Goal: Task Accomplishment & Management: Complete application form

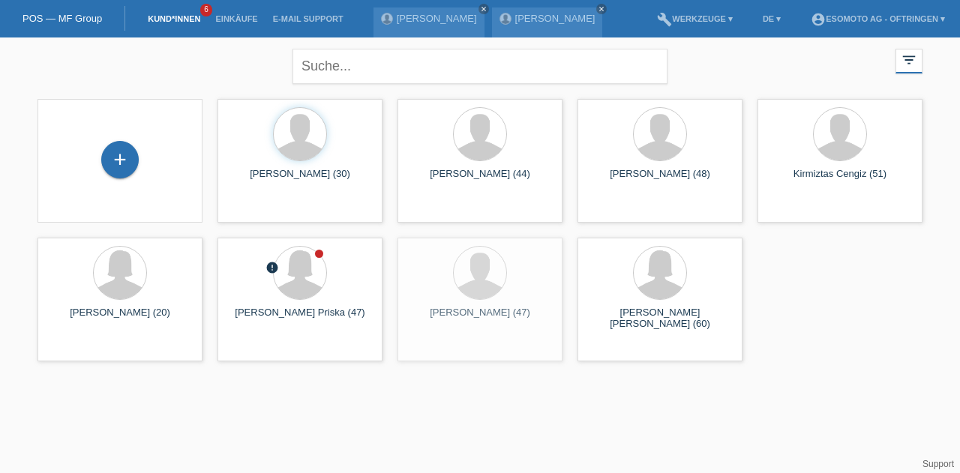
click at [122, 156] on div "+" at bounding box center [119, 159] width 37 height 37
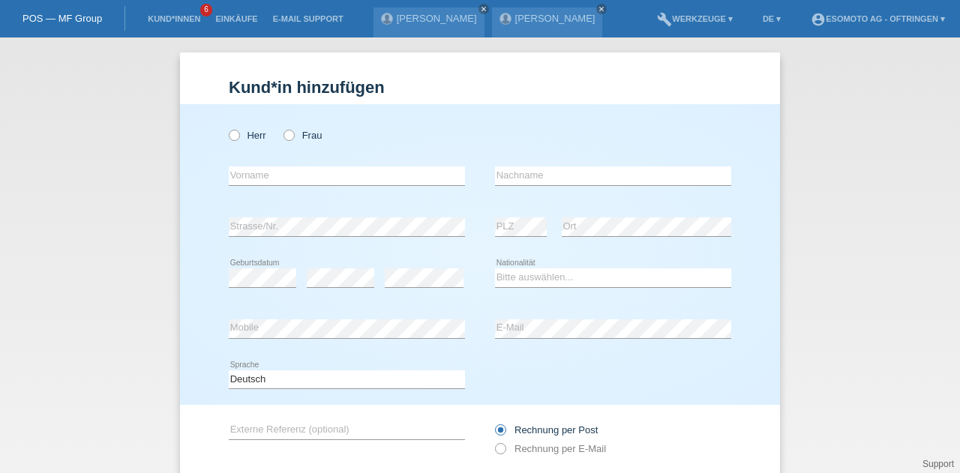
click at [226, 127] on icon at bounding box center [226, 127] width 0 height 0
click at [230, 136] on input "Herr" at bounding box center [234, 135] width 10 height 10
radio input "true"
click at [264, 175] on input "text" at bounding box center [347, 175] width 236 height 19
paste input "fjolla"
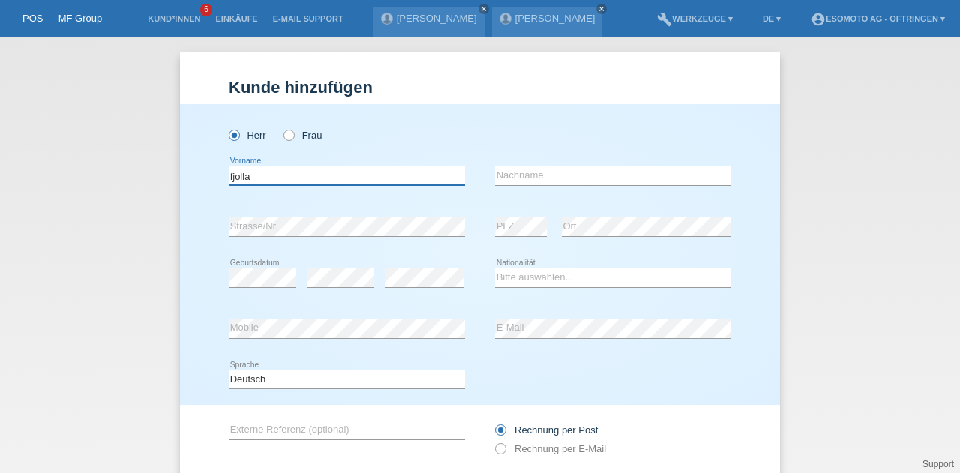
type input "fjolla"
click at [520, 184] on input "text" at bounding box center [613, 175] width 236 height 19
paste input "ibishi"
type input "ibishi"
click at [473, 87] on h1 "Kunde hinzufügen" at bounding box center [480, 87] width 502 height 19
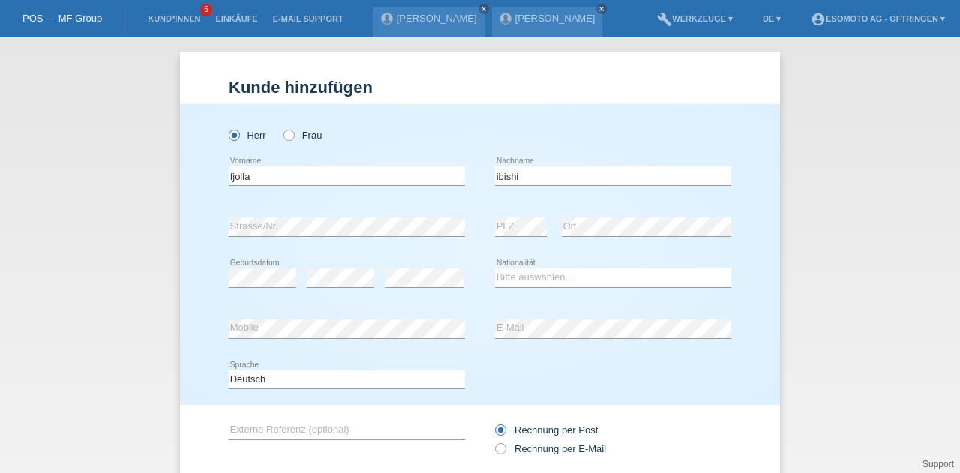
click at [589, 237] on div "error Ort" at bounding box center [646, 227] width 169 height 51
click at [392, 62] on div "Kund*in hinzufügen Kunde hinzufügen Kundin hinzufügen Herr Frau fjolla error Vo…" at bounding box center [480, 306] width 600 height 508
click at [495, 271] on select "Bitte auswählen... [GEOGRAPHIC_DATA] [GEOGRAPHIC_DATA] [GEOGRAPHIC_DATA] [GEOGR…" at bounding box center [613, 277] width 236 height 18
select select "XK"
click at [495, 268] on select "Bitte auswählen... [GEOGRAPHIC_DATA] [GEOGRAPHIC_DATA] [GEOGRAPHIC_DATA] [GEOGR…" at bounding box center [613, 277] width 236 height 18
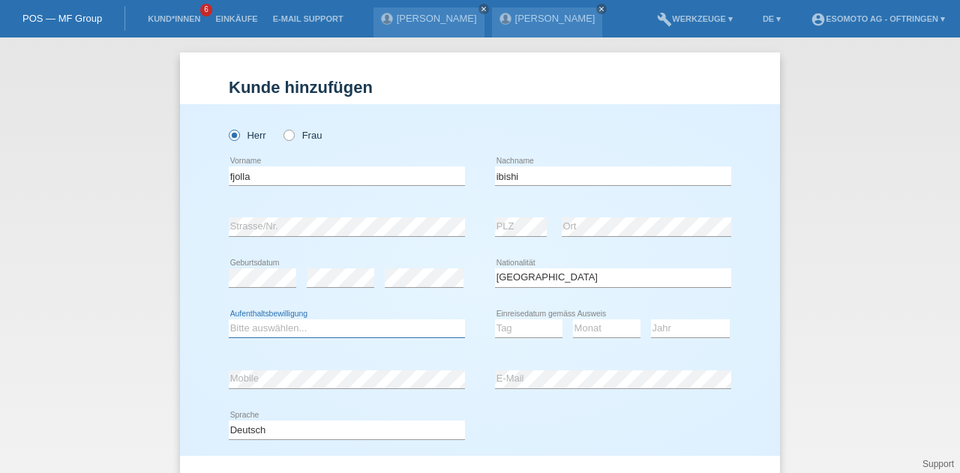
click at [353, 332] on select "Bitte auswählen... C B B - Flüchtlingsstatus Andere" at bounding box center [347, 328] width 236 height 18
click at [325, 337] on icon at bounding box center [347, 337] width 236 height 1
click at [328, 326] on select "Bitte auswählen... C B B - Flüchtlingsstatus Andere" at bounding box center [347, 328] width 236 height 18
select select "C"
click at [229, 319] on select "Bitte auswählen... C B B - Flüchtlingsstatus Andere" at bounding box center [347, 328] width 236 height 18
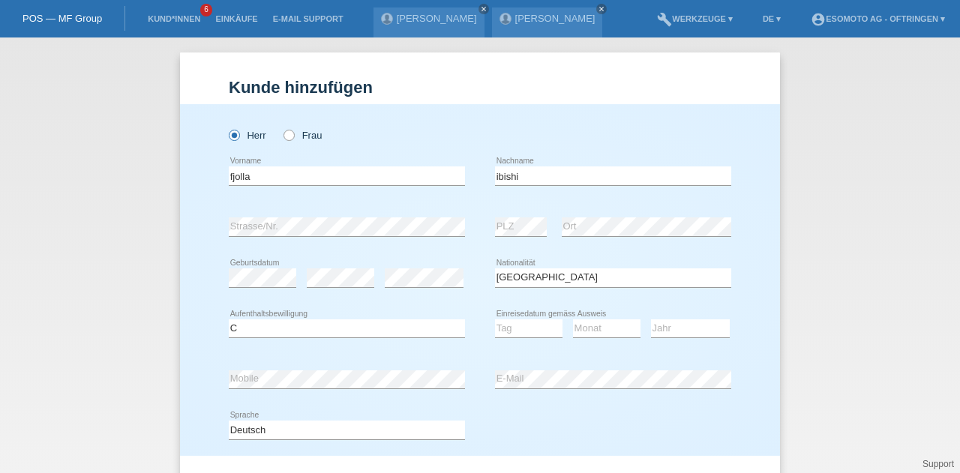
click at [819, 397] on div "Kund*in hinzufügen Kunde hinzufügen Kundin hinzufügen Herr Frau fjolla error Vo…" at bounding box center [480, 255] width 960 height 436
click at [527, 326] on select "Tag 01 02 03 04 05 06 07 08 09 10 11" at bounding box center [528, 328] width 67 height 18
select select "21"
click at [495, 319] on select "Tag 01 02 03 04 05 06 07 08 09 10 11" at bounding box center [528, 328] width 67 height 18
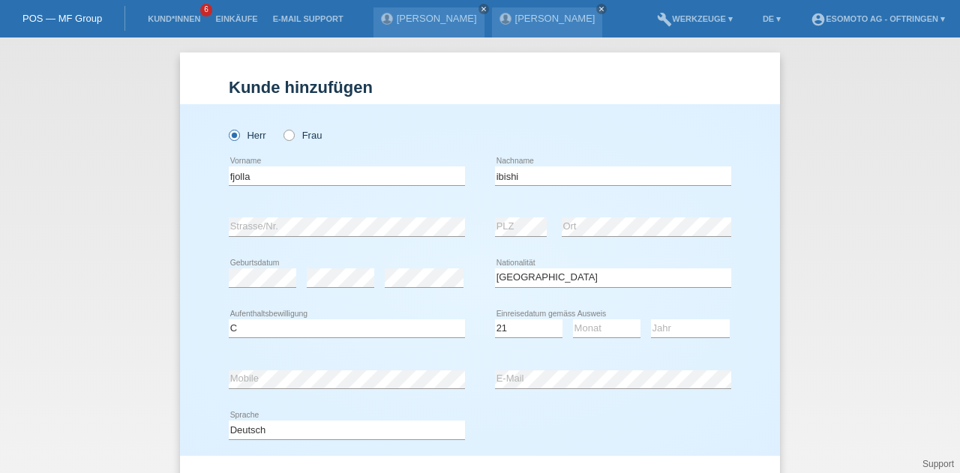
click at [600, 337] on div "Monat 01 02 03 04 05 06 07 08 09 10 11 12 error" at bounding box center [606, 329] width 67 height 51
click at [601, 325] on select "Monat 01 02 03 04 05 06 07 08 09 10 11" at bounding box center [606, 328] width 67 height 18
select select "01"
click at [573, 319] on select "Monat 01 02 03 04 05 06 07 08 09 10 11" at bounding box center [606, 328] width 67 height 18
click at [663, 323] on select "Jahr 2025 2024 2023 2022 2021 2020 2019 2018 2017 2016 2015 2014 2013 2012 2011…" at bounding box center [690, 328] width 79 height 18
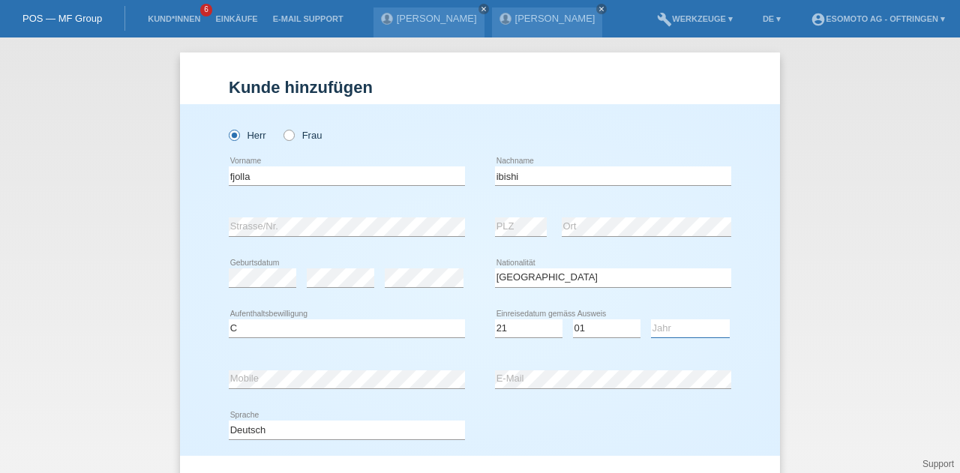
select select "2003"
click at [651, 319] on select "Jahr 2025 2024 2023 2022 2021 2020 2019 2018 2017 2016 2015 2014 2013 2012 2011…" at bounding box center [690, 328] width 79 height 18
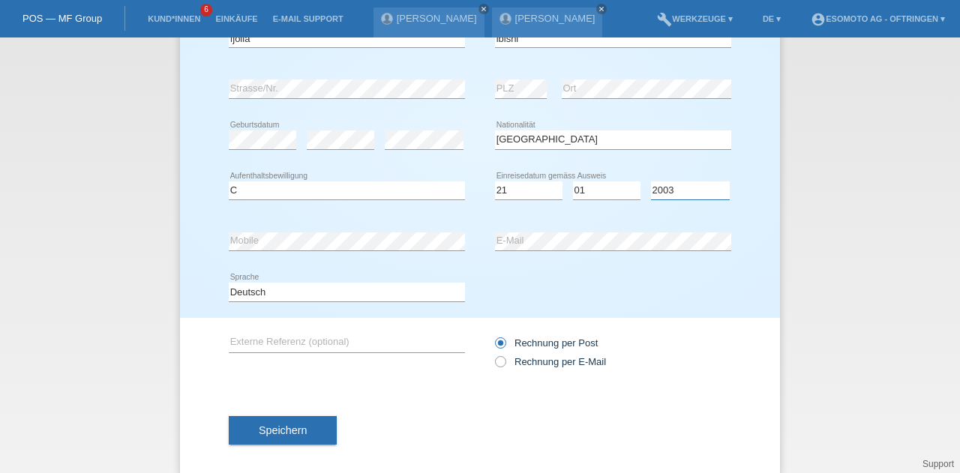
scroll to position [141, 0]
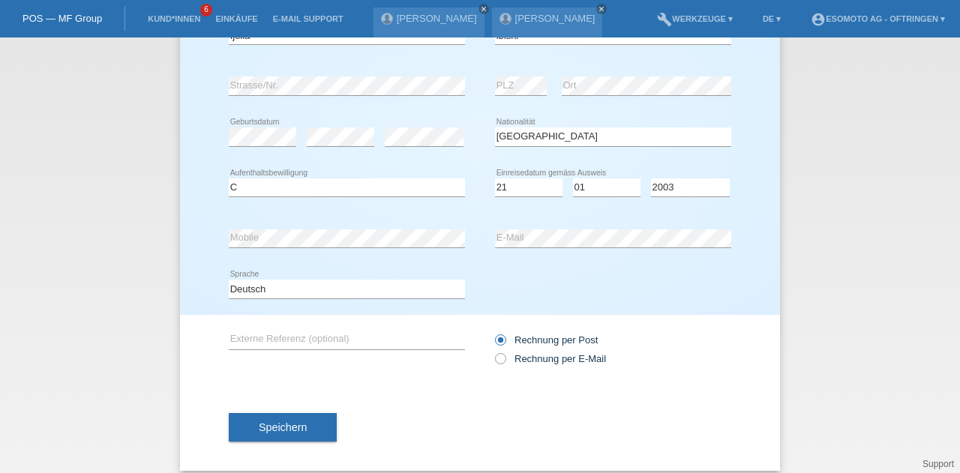
click at [273, 427] on span "Speichern" at bounding box center [283, 427] width 48 height 12
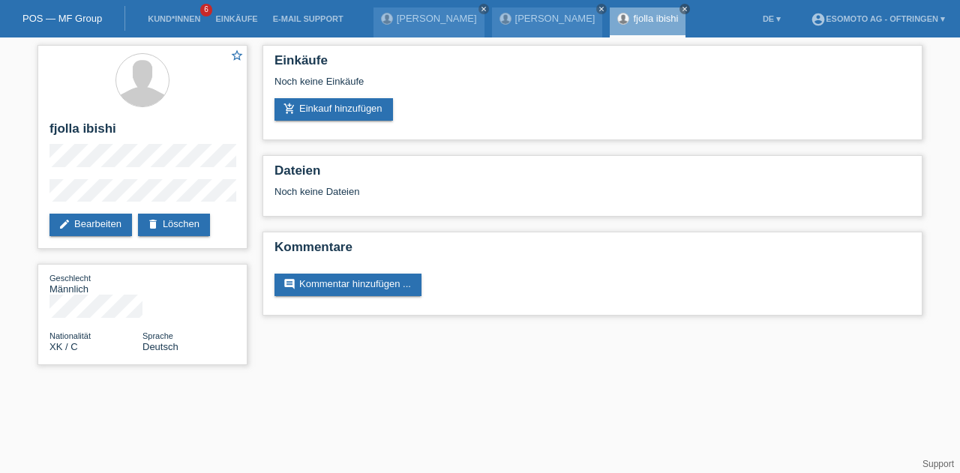
click at [395, 118] on div "add_shopping_cart Einkauf hinzufügen" at bounding box center [592, 109] width 636 height 22
click at [376, 112] on link "add_shopping_cart Einkauf hinzufügen" at bounding box center [333, 109] width 118 height 22
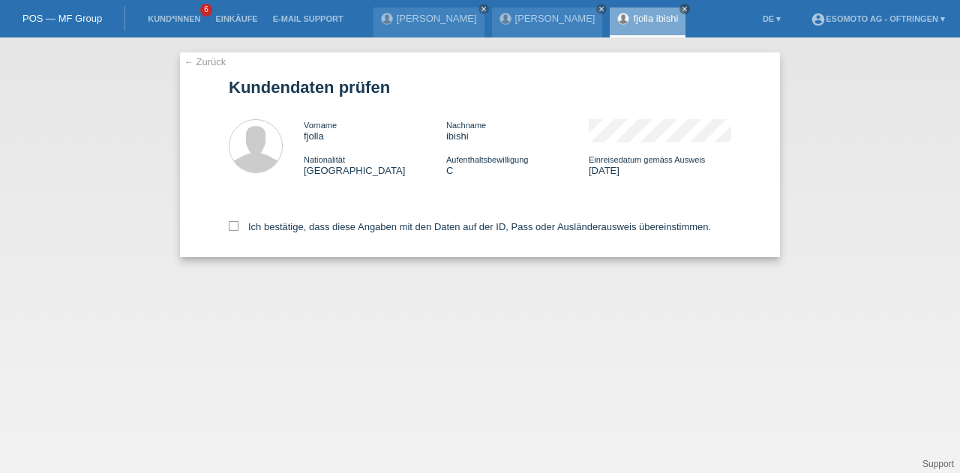
click at [232, 232] on label "Ich bestätige, dass diese Angaben mit den Daten auf der ID, Pass oder Ausländer…" at bounding box center [470, 226] width 482 height 11
click at [232, 231] on input "Ich bestätige, dass diese Angaben mit den Daten auf der ID, Pass oder Ausländer…" at bounding box center [234, 226] width 10 height 10
checkbox input "true"
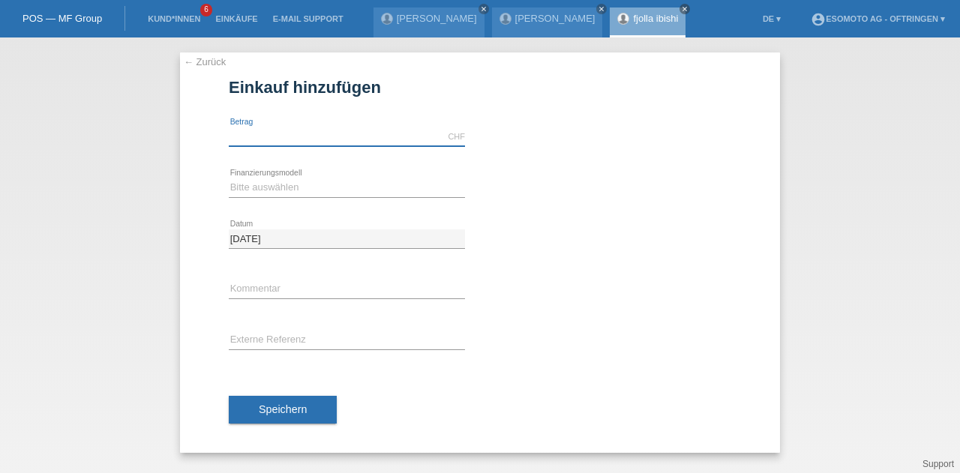
click at [261, 137] on input "text" at bounding box center [347, 136] width 236 height 19
type input "3290.00"
click at [245, 194] on select "Bitte auswählen Fixe Raten Kauf auf Rechnung mit Teilzahlungsoption" at bounding box center [347, 187] width 236 height 18
select select "69"
click at [229, 178] on select "Bitte auswählen Fixe Raten Kauf auf Rechnung mit Teilzahlungsoption" at bounding box center [347, 187] width 236 height 18
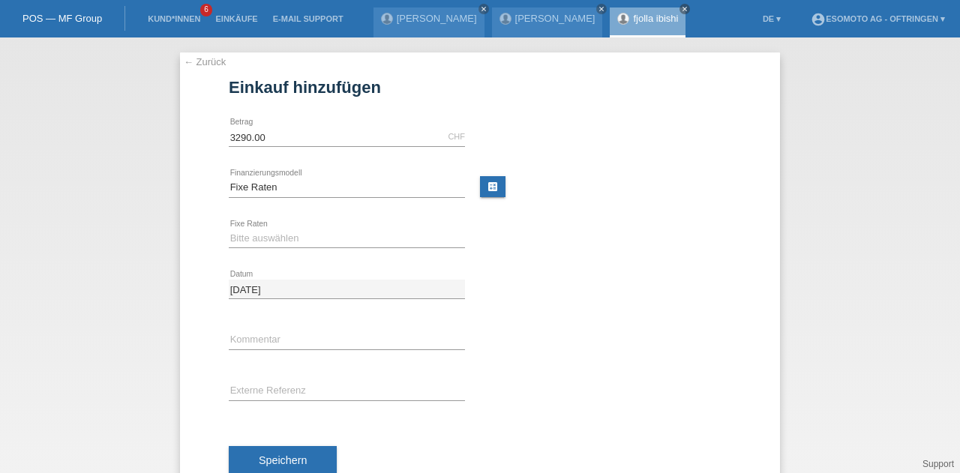
click at [249, 227] on div "Bitte auswählen 12 Raten 24 Raten 36 Raten 48 Raten error Fixe Raten" at bounding box center [347, 239] width 236 height 51
click at [247, 236] on select "Bitte auswählen 12 Raten 24 Raten 36 Raten 48 Raten" at bounding box center [347, 238] width 236 height 18
select select "139"
click at [229, 229] on select "Bitte auswählen 12 Raten 24 Raten 36 Raten 48 Raten" at bounding box center [347, 238] width 236 height 18
click at [265, 449] on button "Speichern" at bounding box center [283, 460] width 108 height 28
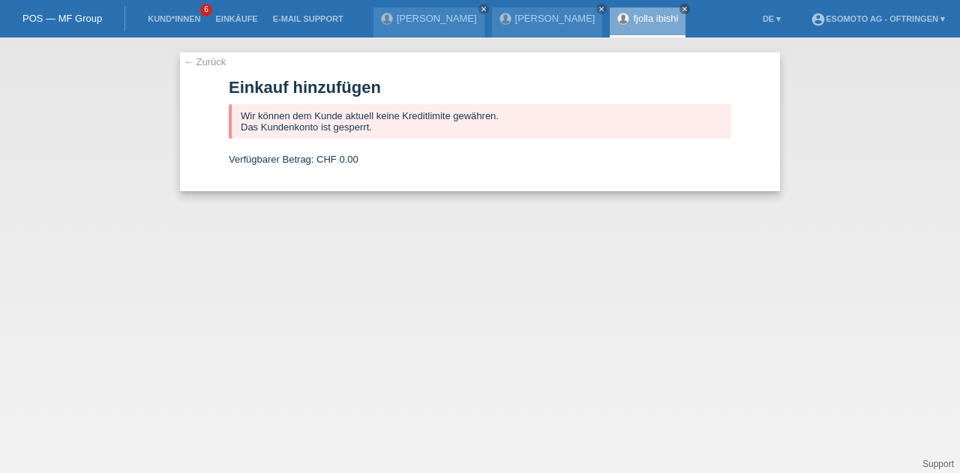
click at [207, 57] on link "← Zurück" at bounding box center [205, 61] width 42 height 11
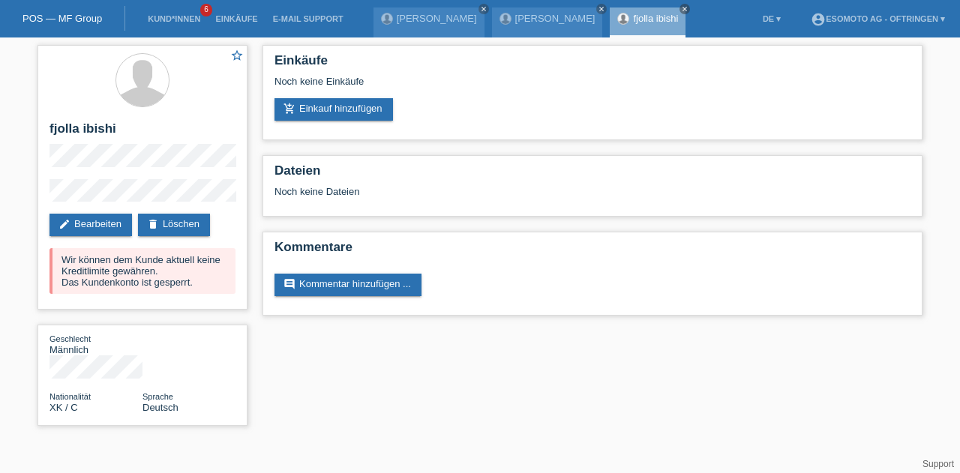
click at [190, 14] on link "Kund*innen" at bounding box center [173, 18] width 67 height 9
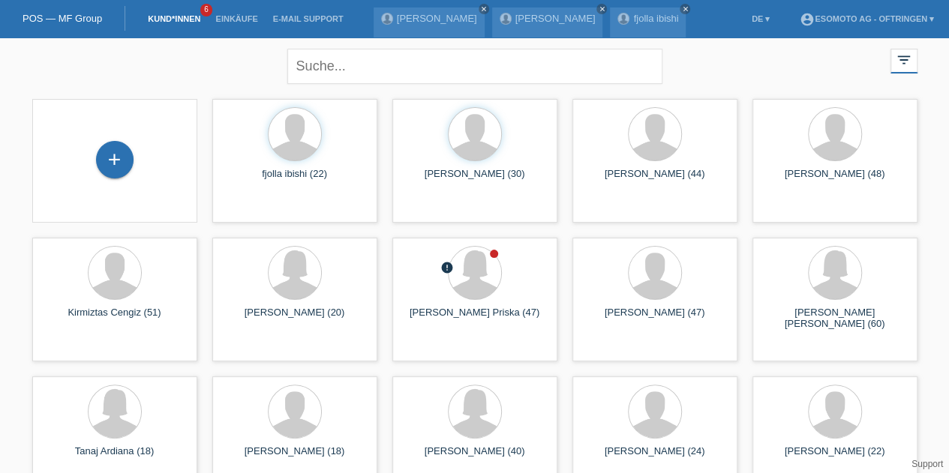
click at [130, 160] on div "+" at bounding box center [115, 159] width 36 height 25
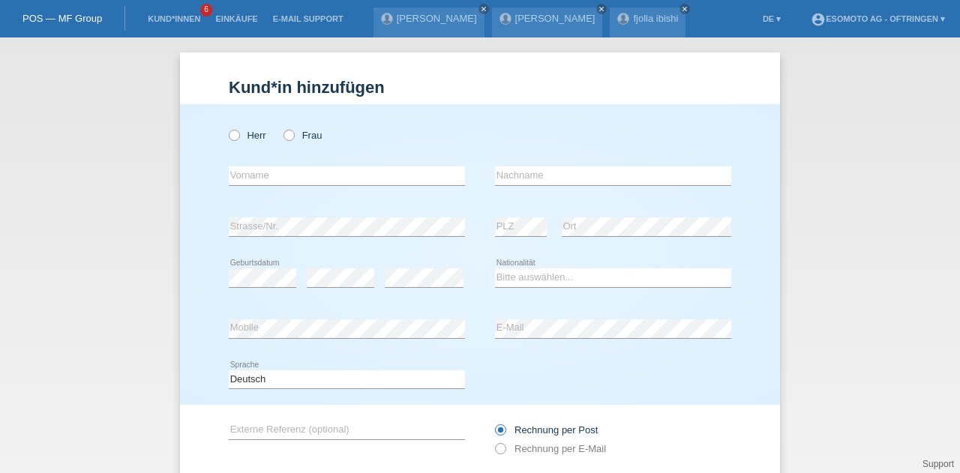
click at [226, 127] on icon at bounding box center [226, 127] width 0 height 0
click at [229, 133] on input "Herr" at bounding box center [234, 135] width 10 height 10
radio input "true"
click at [241, 166] on div "error Vorname" at bounding box center [347, 176] width 236 height 51
click at [243, 180] on input "text" at bounding box center [347, 175] width 236 height 19
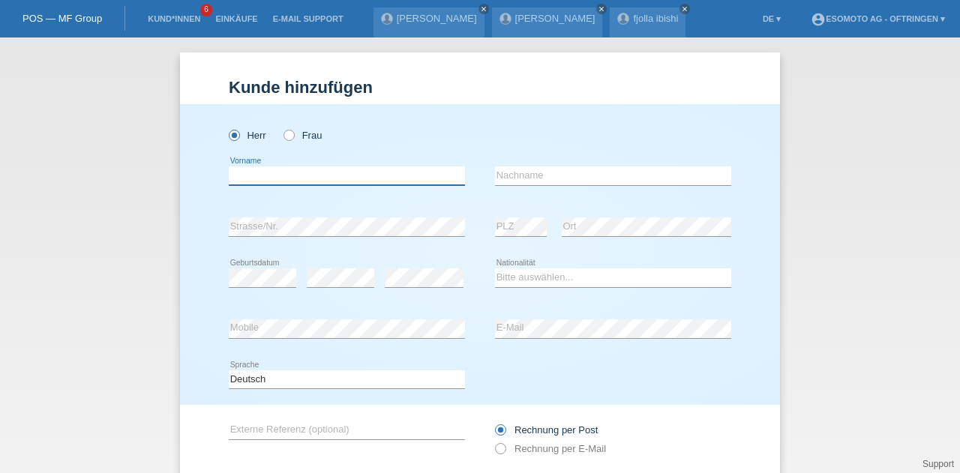
paste input "Hamza"
type input "Hamza"
click at [529, 160] on div "error Nachname" at bounding box center [613, 176] width 236 height 51
click at [523, 179] on input "text" at bounding box center [613, 175] width 236 height 19
paste input "Ndikumana"
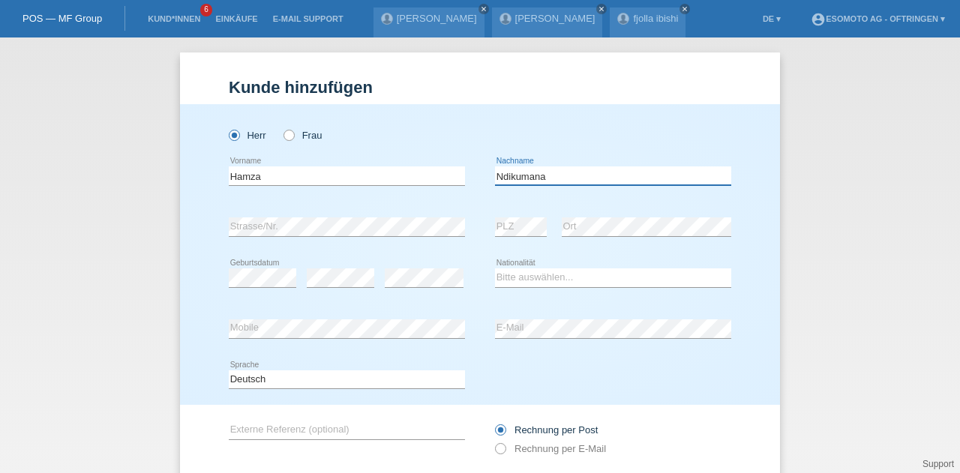
type input "Ndikumana"
click at [517, 274] on select "Bitte auswählen... Schweiz Deutschland Liechtenstein Österreich ------------ Af…" at bounding box center [613, 277] width 236 height 18
select select "BI"
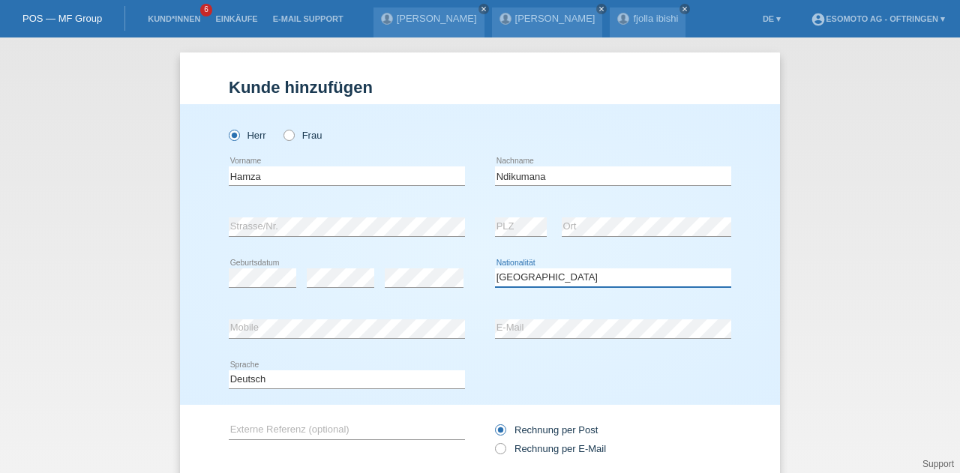
click at [495, 268] on select "Bitte auswählen... Schweiz Deutschland Liechtenstein Österreich ------------ Af…" at bounding box center [613, 277] width 236 height 18
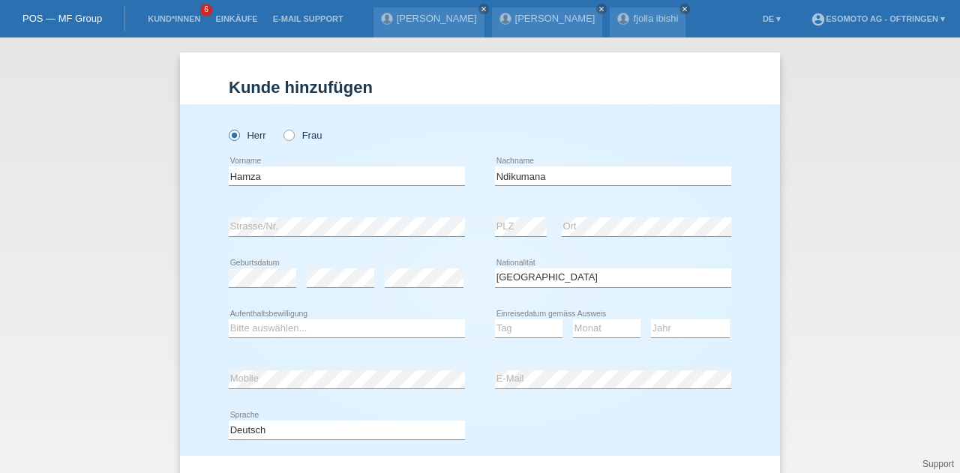
click at [403, 287] on icon at bounding box center [424, 287] width 79 height 1
click at [321, 329] on select "Bitte auswählen... C B B - Flüchtlingsstatus Andere" at bounding box center [347, 328] width 236 height 18
select select "B"
click at [229, 319] on select "Bitte auswählen... C B B - Flüchtlingsstatus Andere" at bounding box center [347, 328] width 236 height 18
click at [510, 335] on select "Tag 01 02 03 04 05 06 07 08 09 10 11" at bounding box center [528, 328] width 67 height 18
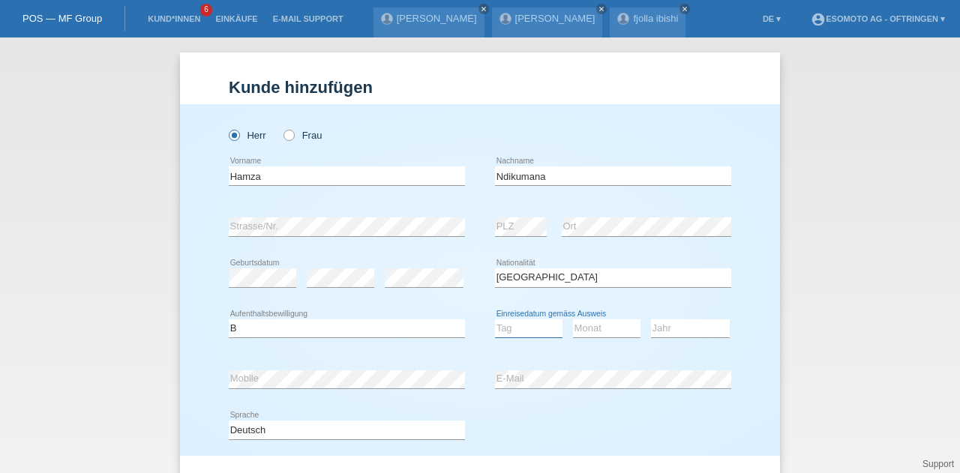
select select "12"
click at [495, 319] on select "Tag 01 02 03 04 05 06 07 08 09 10 11" at bounding box center [528, 328] width 67 height 18
click at [583, 328] on select "Monat 01 02 03 04 05 06 07 08 09 10 11" at bounding box center [606, 328] width 67 height 18
select select "11"
click at [573, 319] on select "Monat 01 02 03 04 05 06 07 08 09 10 11" at bounding box center [606, 328] width 67 height 18
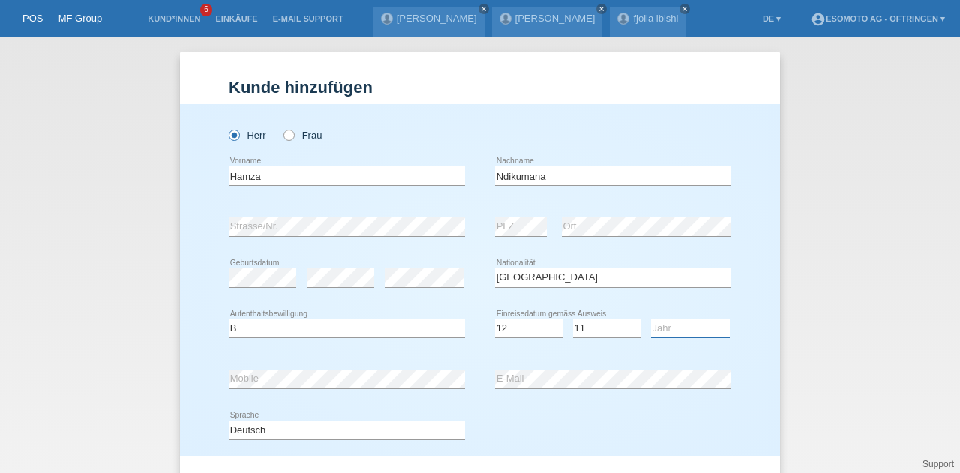
click at [667, 334] on select "Jahr 2025 2024 2023 2022 2021 2020 2019 2018 2017 2016 2015 2014 2013 2012 2011…" at bounding box center [690, 328] width 79 height 18
select select "2022"
click at [651, 319] on select "Jahr 2025 2024 2023 2022 2021 2020 2019 2018 2017 2016 2015 2014 2013 2012 2011…" at bounding box center [690, 328] width 79 height 18
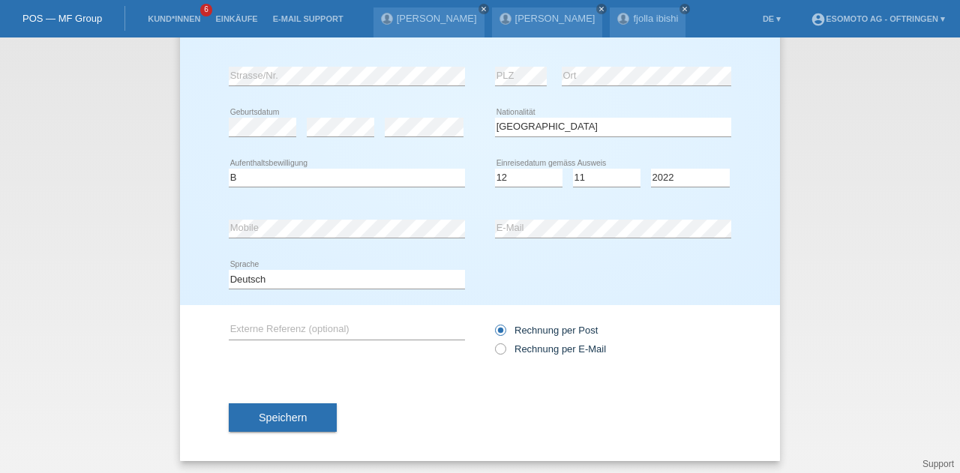
click at [269, 427] on button "Speichern" at bounding box center [283, 417] width 108 height 28
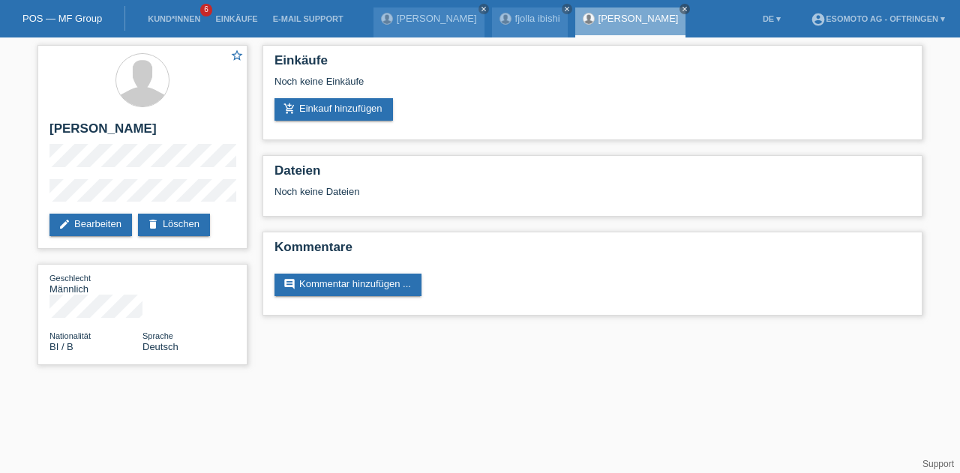
click at [327, 109] on link "add_shopping_cart Einkauf hinzufügen" at bounding box center [333, 109] width 118 height 22
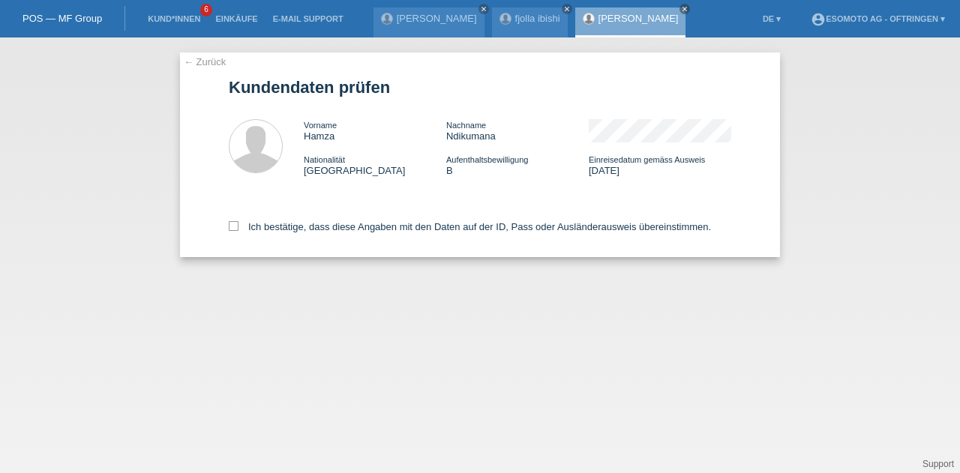
click at [238, 226] on label "Ich bestätige, dass diese Angaben mit den Daten auf der ID, Pass oder Ausländer…" at bounding box center [470, 226] width 482 height 11
click at [238, 226] on input "Ich bestätige, dass diese Angaben mit den Daten auf der ID, Pass oder Ausländer…" at bounding box center [234, 226] width 10 height 10
checkbox input "true"
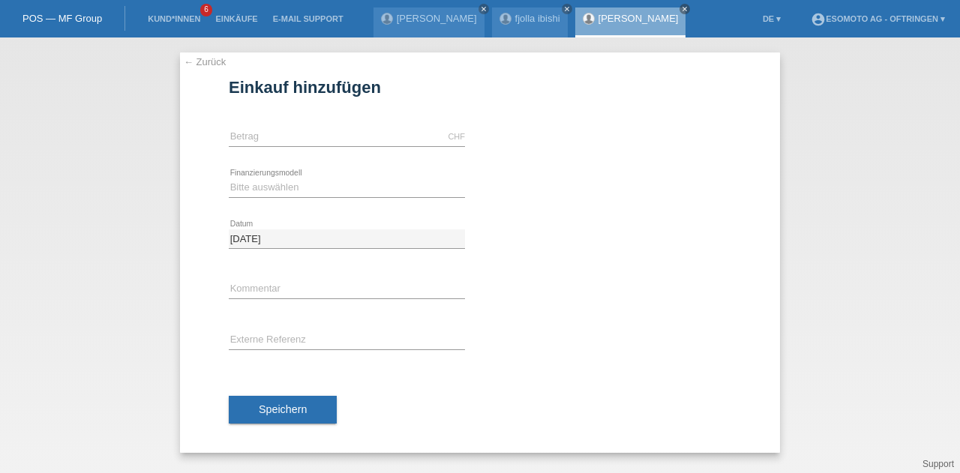
click at [273, 148] on div "CHF error [GEOGRAPHIC_DATA]" at bounding box center [347, 137] width 236 height 51
click at [274, 145] on div "CHF error [GEOGRAPHIC_DATA]" at bounding box center [347, 136] width 236 height 19
type input "2990.00"
click at [256, 188] on select "Bitte auswählen Fixe Raten Kauf auf Rechnung mit Teilzahlungsoption" at bounding box center [347, 187] width 236 height 18
select select "69"
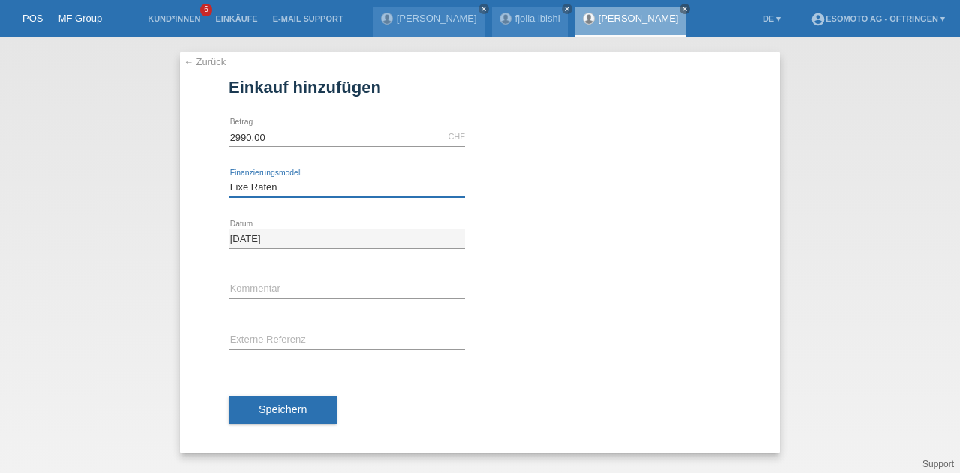
click at [229, 178] on select "Bitte auswählen Fixe Raten Kauf auf Rechnung mit Teilzahlungsoption" at bounding box center [347, 187] width 236 height 18
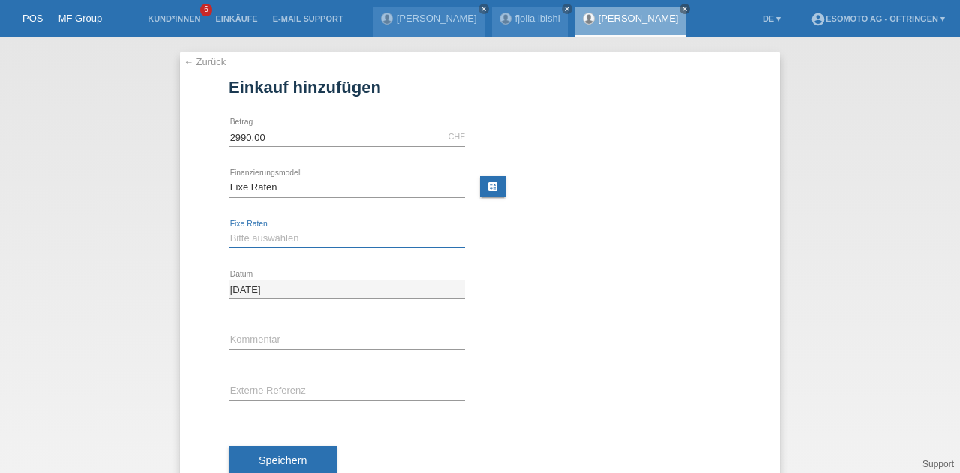
click at [253, 235] on select "Bitte auswählen 12 Raten 24 Raten 36 Raten 48 Raten" at bounding box center [347, 238] width 236 height 18
select select "139"
click at [229, 229] on select "Bitte auswählen 12 Raten 24 Raten 36 Raten 48 Raten" at bounding box center [347, 238] width 236 height 18
click at [274, 454] on span "Speichern" at bounding box center [283, 460] width 48 height 12
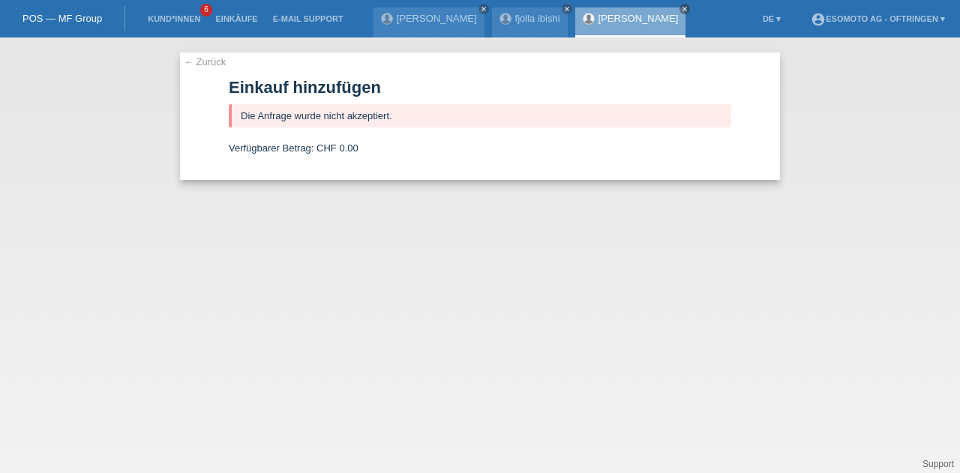
click at [190, 55] on div "← Zurück Einkauf hinzufügen Die Anfrage wurde nicht akzeptiert. Verfügbarer Bet…" at bounding box center [480, 115] width 600 height 127
click at [187, 61] on link "← Zurück" at bounding box center [205, 61] width 42 height 11
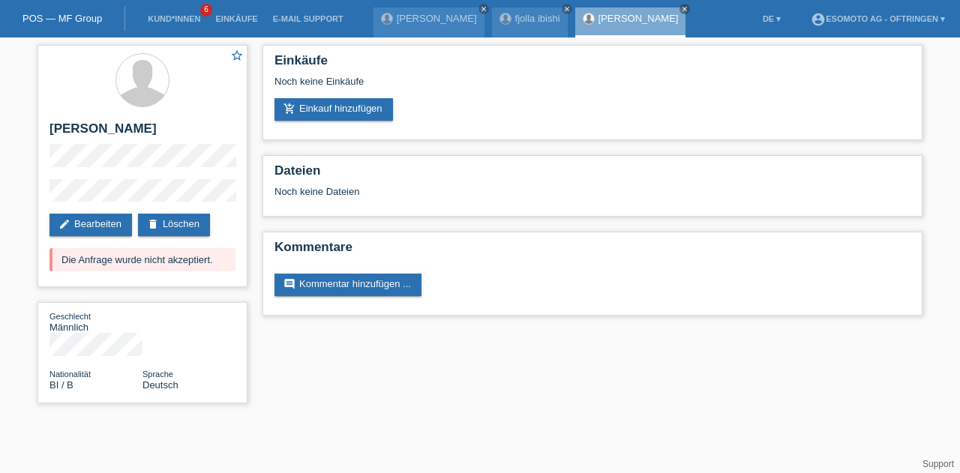
click at [178, 18] on link "Kund*innen" at bounding box center [173, 18] width 67 height 9
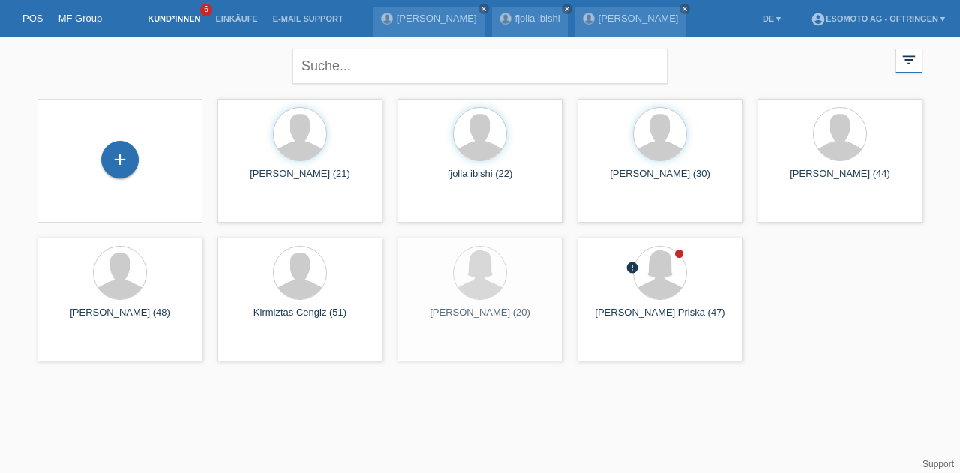
click at [99, 157] on div "+" at bounding box center [119, 161] width 141 height 40
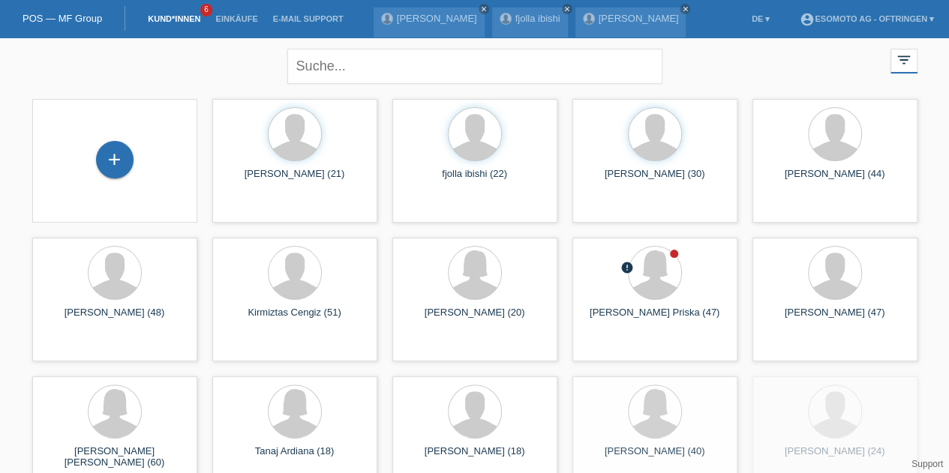
click at [111, 158] on div "+" at bounding box center [114, 159] width 37 height 37
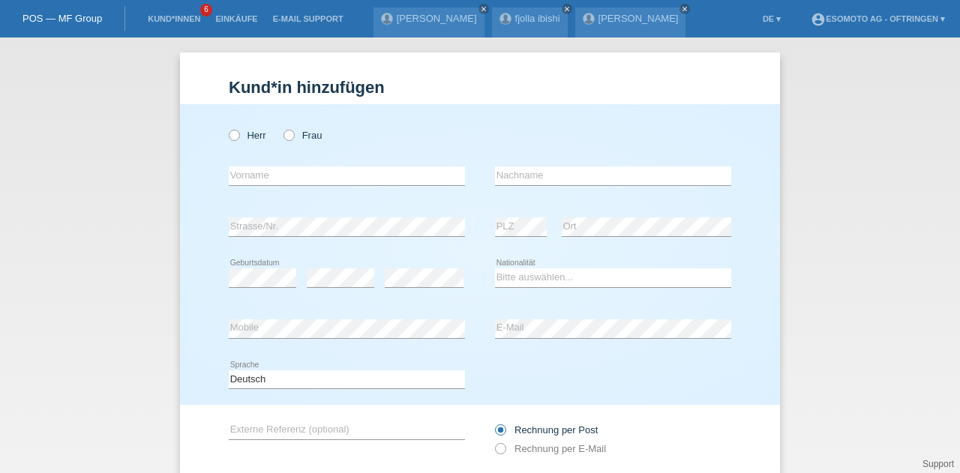
click at [226, 127] on icon at bounding box center [226, 127] width 0 height 0
click at [232, 136] on input "Herr" at bounding box center [234, 135] width 10 height 10
radio input "true"
click at [249, 169] on input "text" at bounding box center [347, 175] width 236 height 19
type input "Dogan"
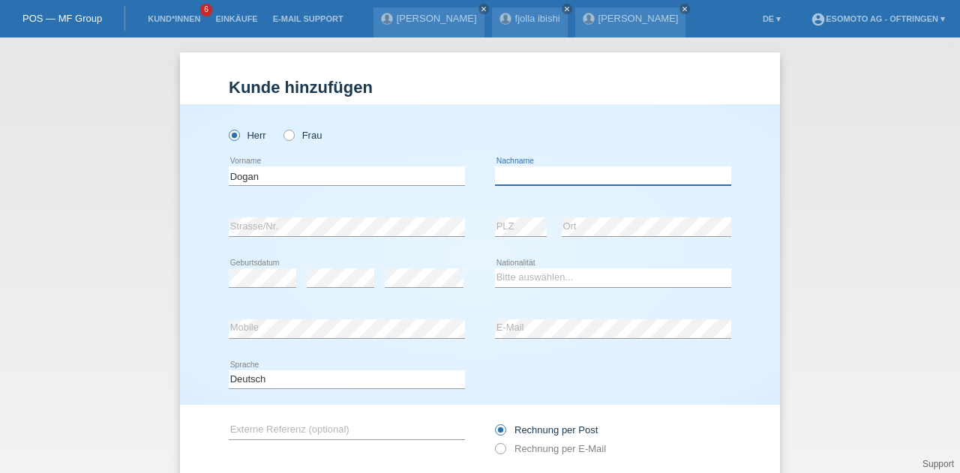
click at [500, 173] on input "text" at bounding box center [613, 175] width 236 height 19
type input "Mertcan"
click at [745, 238] on div "[PERSON_NAME] Frau Dogan error Vorname" at bounding box center [480, 254] width 600 height 301
click at [540, 282] on select "Bitte auswählen... Schweiz Deutschland Liechtenstein Österreich ------------ Af…" at bounding box center [613, 277] width 236 height 18
select select "TR"
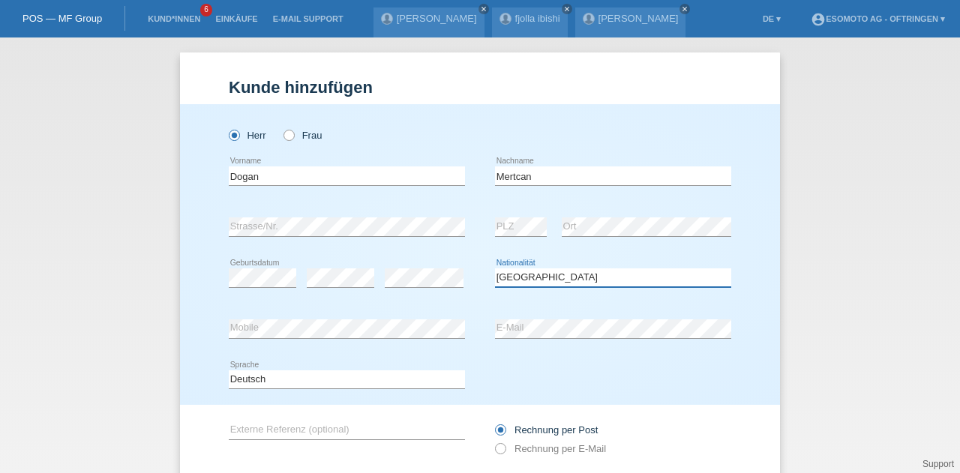
click at [495, 268] on select "Bitte auswählen... Schweiz Deutschland Liechtenstein Österreich ------------ Af…" at bounding box center [613, 277] width 236 height 18
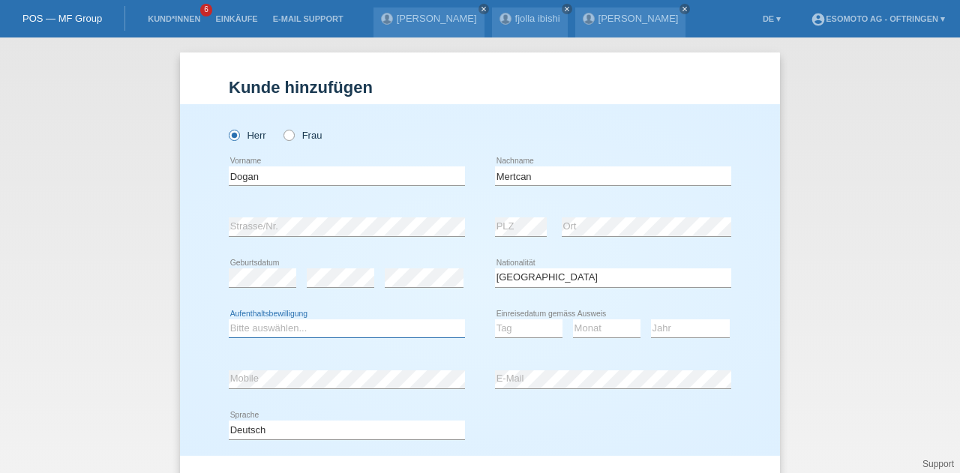
click at [328, 334] on select "Bitte auswählen... C B B - Flüchtlingsstatus Andere" at bounding box center [347, 328] width 236 height 18
select select "C"
click at [229, 319] on select "Bitte auswählen... C B B - Flüchtlingsstatus Andere" at bounding box center [347, 328] width 236 height 18
click at [515, 329] on select "Tag 01 02 03 04 05 06 07 08 09 10 11" at bounding box center [528, 328] width 67 height 18
select select "15"
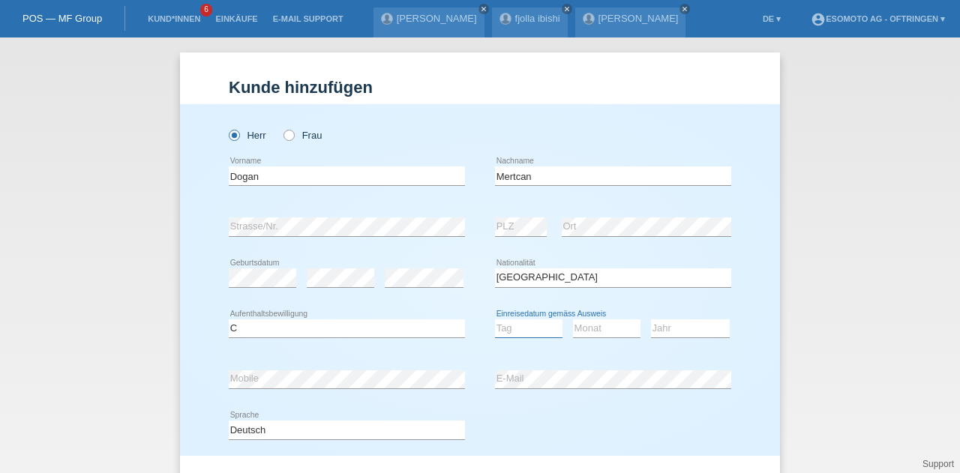
click at [495, 319] on select "Tag 01 02 03 04 05 06 07 08 09 10 11" at bounding box center [528, 328] width 67 height 18
click at [596, 333] on select "Monat 01 02 03 04 05 06 07 08 09 10 11" at bounding box center [606, 328] width 67 height 18
select select "09"
click at [573, 319] on select "Monat 01 02 03 04 05 06 07 08 09 10 11" at bounding box center [606, 328] width 67 height 18
click at [661, 323] on select "Jahr 2025 2024 2023 2022 2021 2020 2019 2018 2017 2016 2015 2014 2013 2012 2011…" at bounding box center [690, 328] width 79 height 18
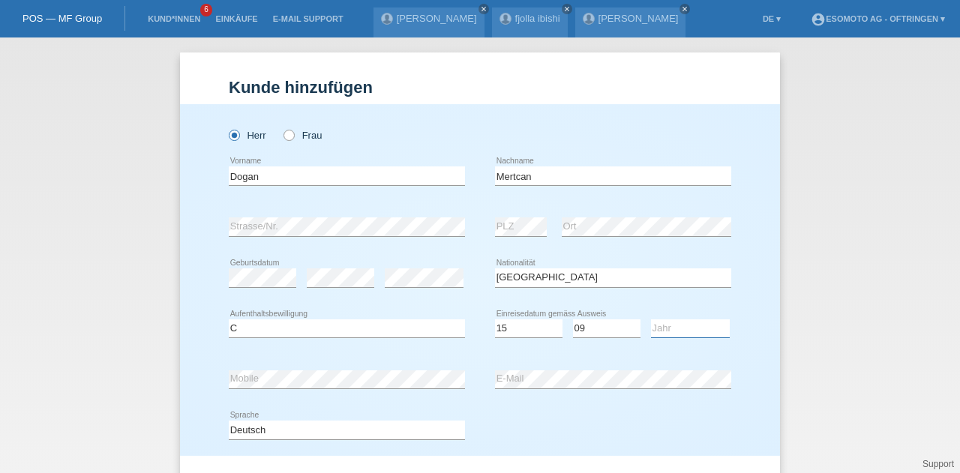
select select "2008"
click at [651, 319] on select "Jahr 2025 2024 2023 2022 2021 2020 2019 2018 2017 2016 2015 2014 2013 2012 2011…" at bounding box center [690, 328] width 79 height 18
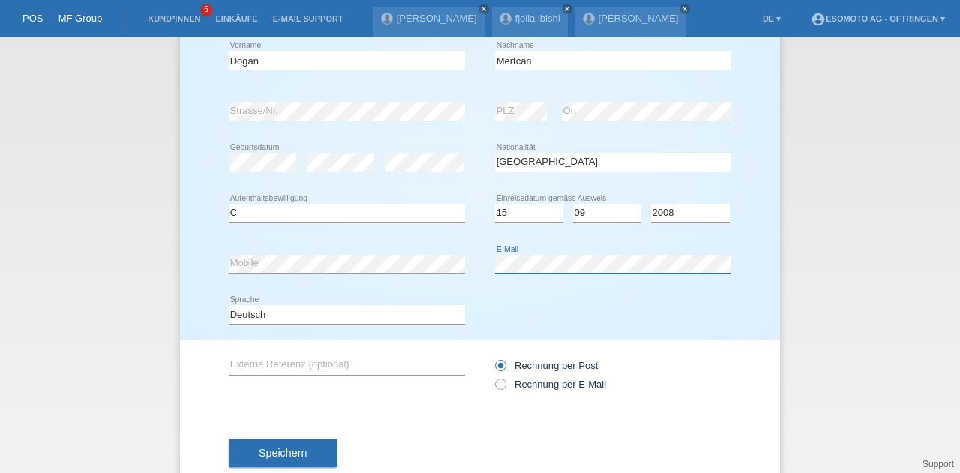
scroll to position [139, 0]
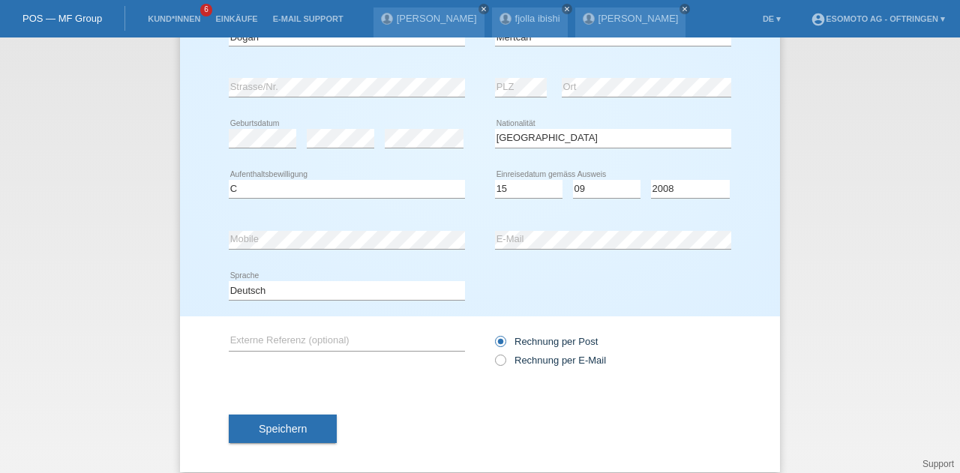
click at [246, 432] on button "Speichern" at bounding box center [283, 429] width 108 height 28
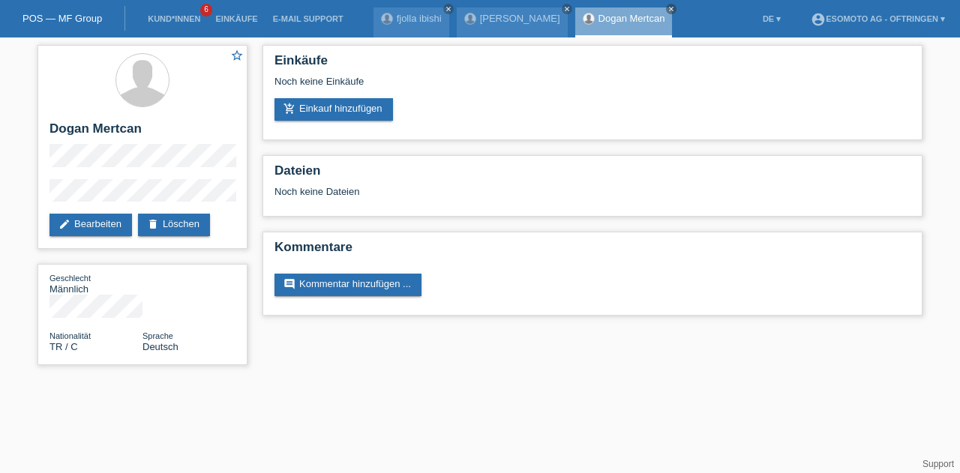
click at [343, 124] on div "Einkäufe Noch keine Einkäufe add_shopping_cart Einkauf hinzufügen" at bounding box center [592, 92] width 660 height 95
click at [345, 113] on link "add_shopping_cart Einkauf hinzufügen" at bounding box center [333, 109] width 118 height 22
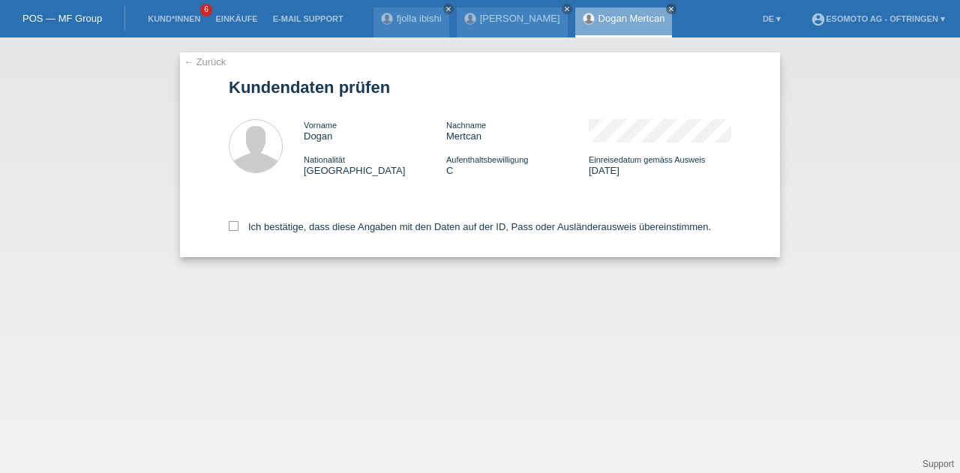
click at [232, 235] on div "Ich bestätige, dass diese Angaben mit den Daten auf der ID, Pass oder Ausländer…" at bounding box center [480, 224] width 502 height 66
click at [232, 228] on icon at bounding box center [234, 226] width 10 height 10
click at [232, 228] on input "Ich bestätige, dass diese Angaben mit den Daten auf der ID, Pass oder Ausländer…" at bounding box center [234, 226] width 10 height 10
checkbox input "true"
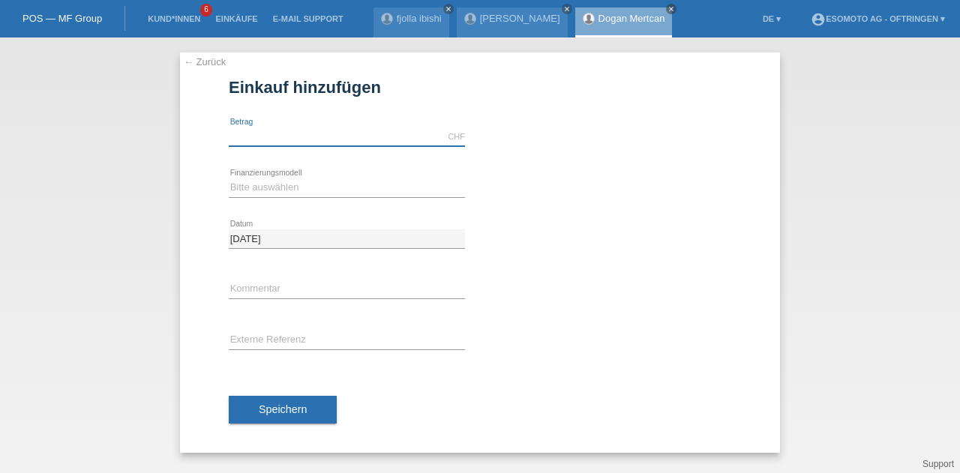
click at [265, 136] on input "text" at bounding box center [347, 136] width 236 height 19
type input "1500.00"
click at [265, 178] on select "Bitte auswählen Fixe Raten Kauf auf Rechnung mit Teilzahlungsoption" at bounding box center [347, 187] width 236 height 18
select select "69"
click at [229, 178] on select "Bitte auswählen Fixe Raten Kauf auf Rechnung mit Teilzahlungsoption" at bounding box center [347, 187] width 236 height 18
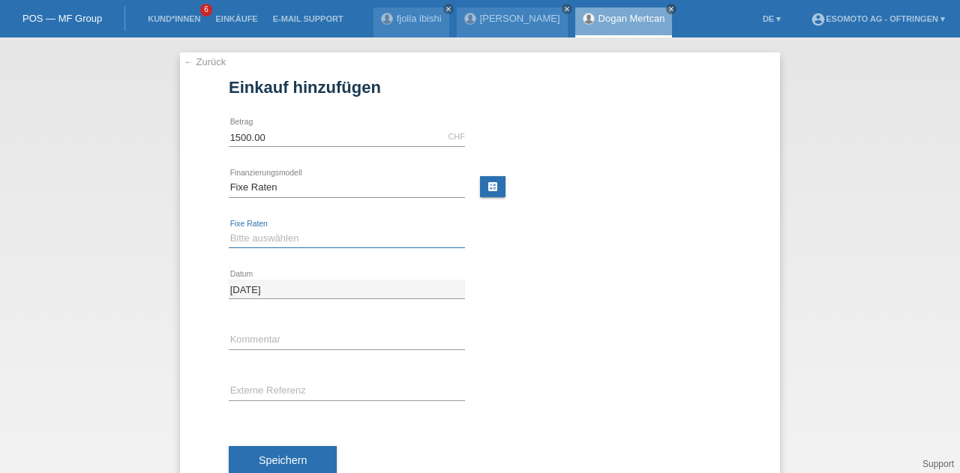
click at [261, 238] on select "Bitte auswählen 12 Raten 24 Raten 36 Raten 48 Raten" at bounding box center [347, 238] width 236 height 18
select select "139"
click at [229, 229] on select "Bitte auswählen 12 Raten 24 Raten 36 Raten 48 Raten" at bounding box center [347, 238] width 236 height 18
click at [270, 466] on button "Speichern" at bounding box center [283, 460] width 108 height 28
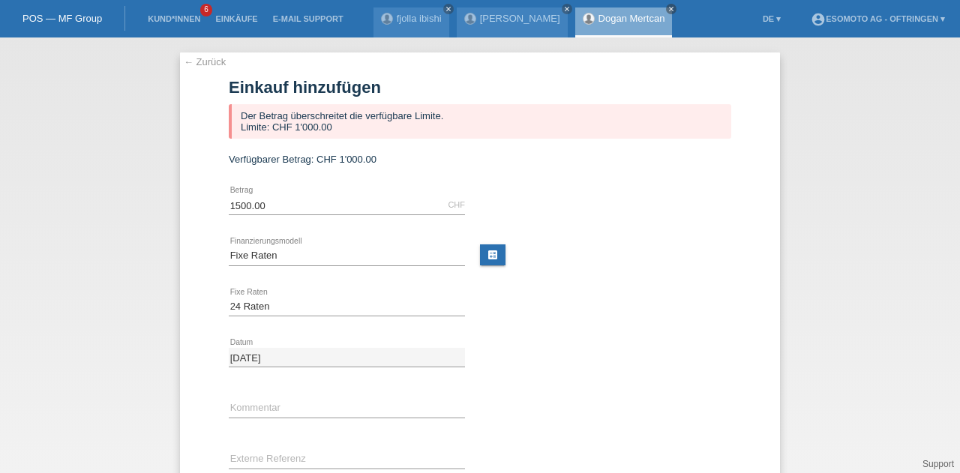
click at [184, 64] on link "← Zurück" at bounding box center [205, 61] width 42 height 11
